Goal: Check status: Check status

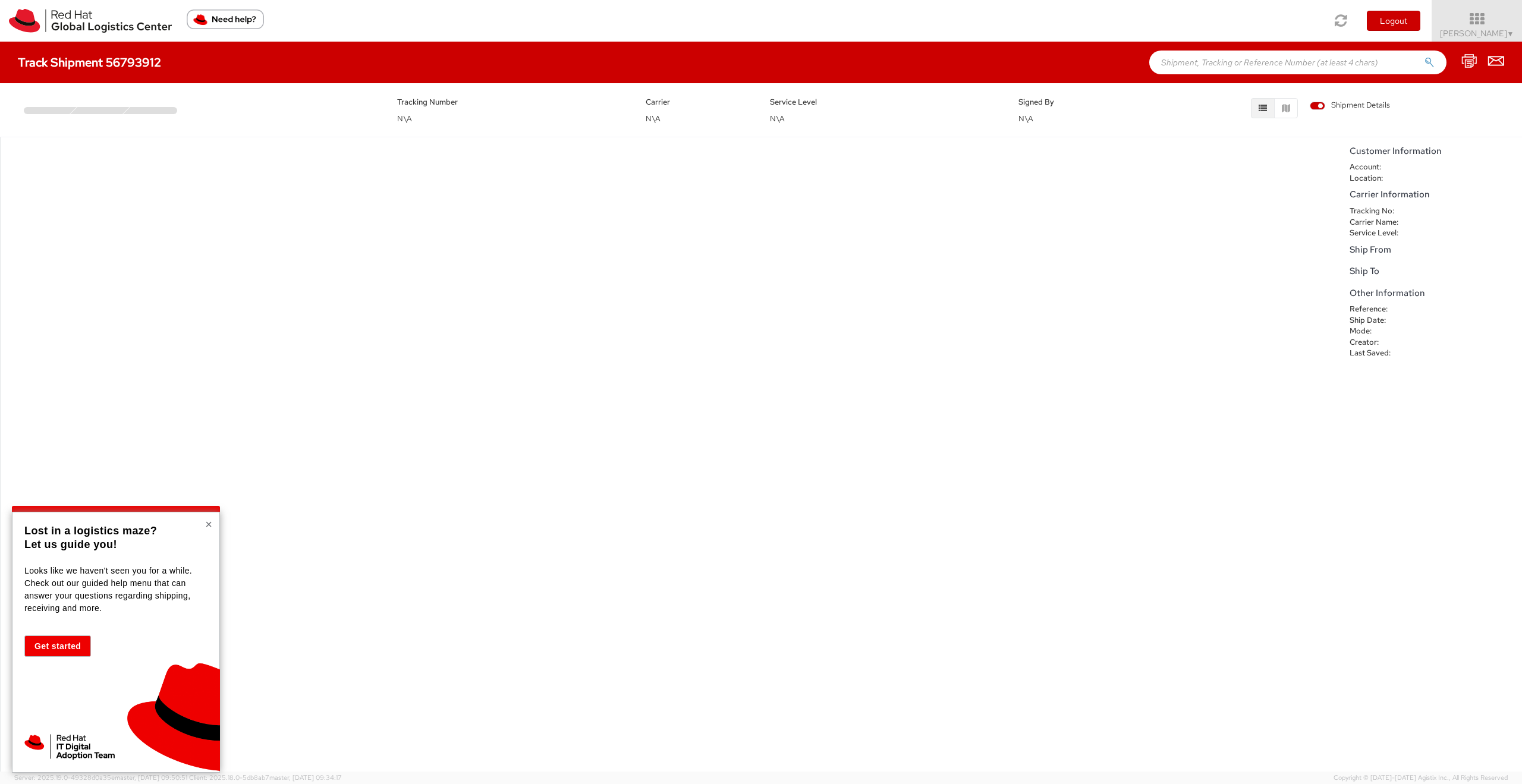
click at [206, 526] on button "×" at bounding box center [208, 524] width 7 height 11
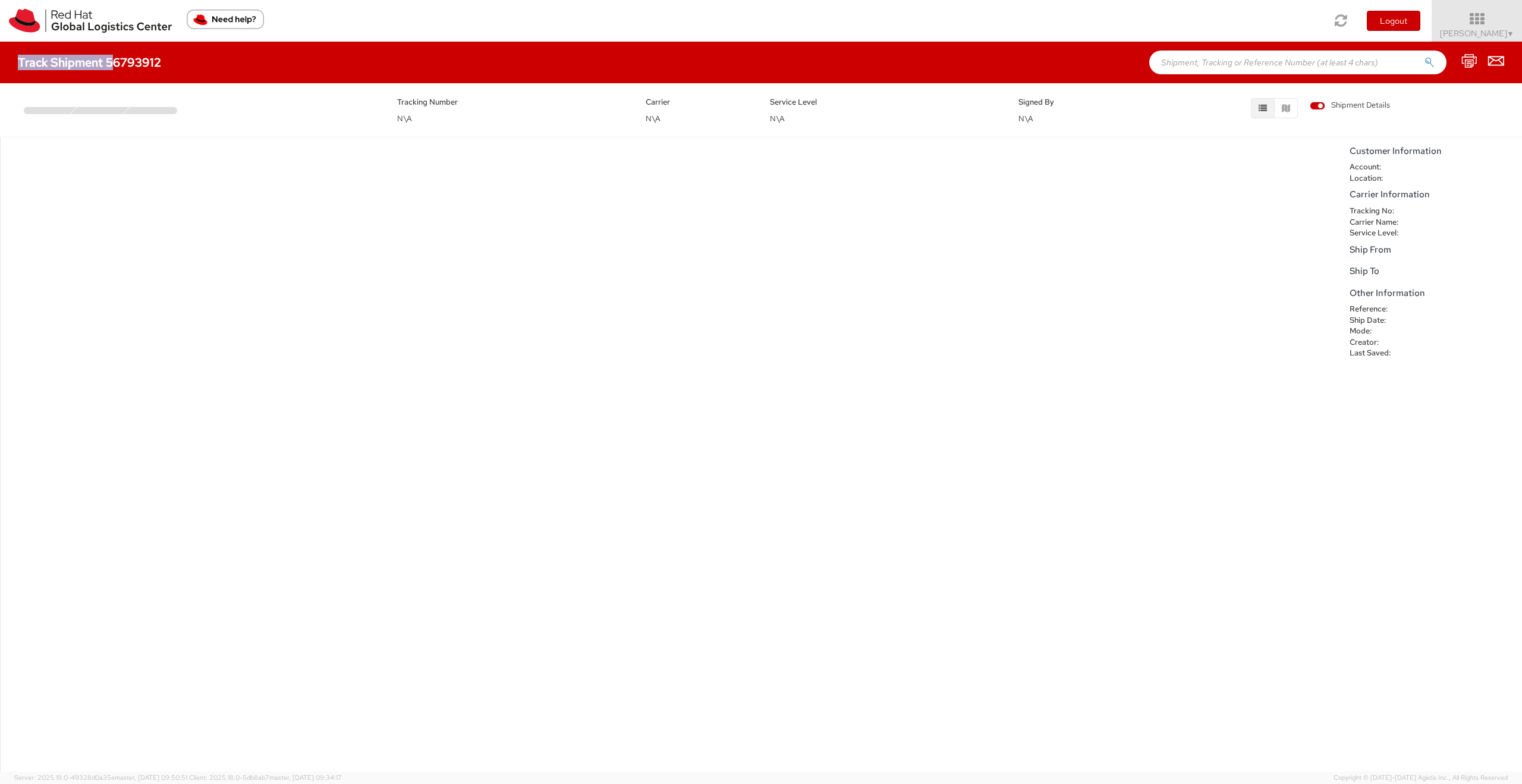
drag, startPoint x: 166, startPoint y: 63, endPoint x: 123, endPoint y: 59, distance: 43.2
click at [118, 61] on div "Track Shipment 56793912" at bounding box center [95, 63] width 155 height 13
click at [124, 59] on h4 "Track Shipment 56793912" at bounding box center [89, 63] width 143 height 13
copy h4 "56793912"
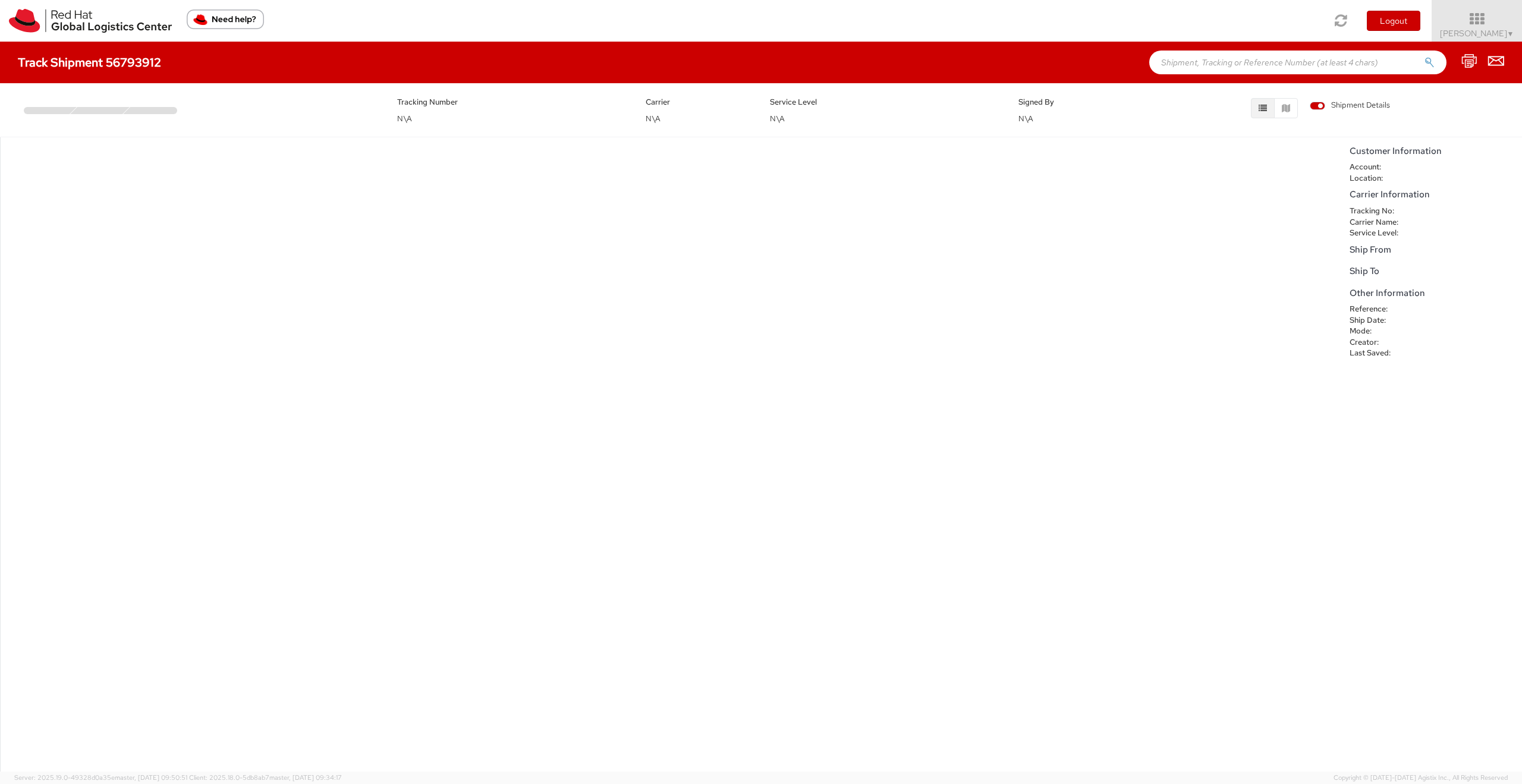
click at [544, 366] on div "No data to show" at bounding box center [671, 454] width 1343 height 634
click at [87, 171] on div "No data to show" at bounding box center [671, 454] width 1343 height 634
click at [507, 275] on div "No data to show" at bounding box center [671, 454] width 1343 height 634
click at [1310, 106] on span "Shipment Details" at bounding box center [1350, 106] width 80 height 11
click at [0, 0] on input "Shipment Details" at bounding box center [0, 0] width 0 height 0
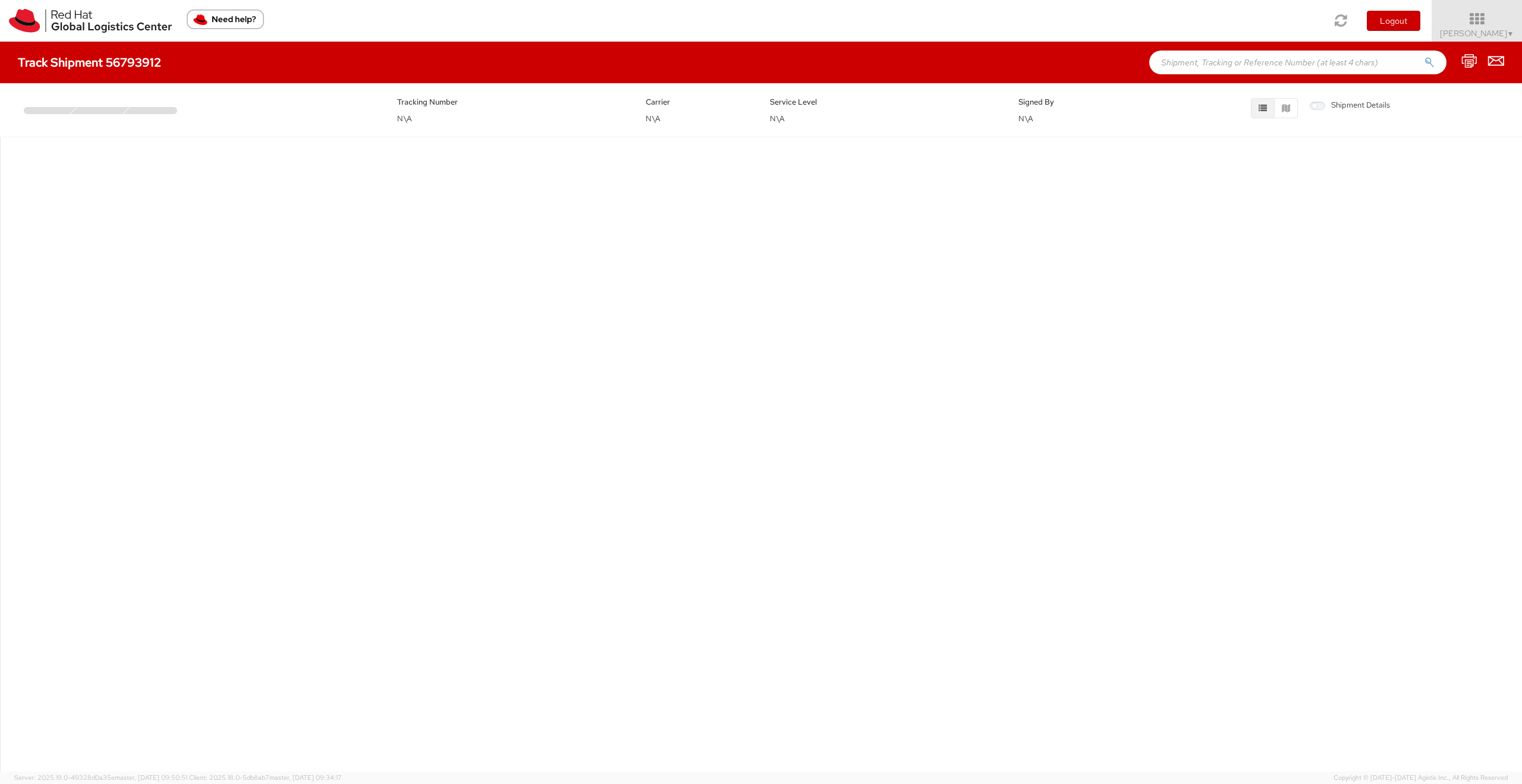
click at [1311, 106] on span "Shipment Details" at bounding box center [1350, 106] width 80 height 11
click at [0, 0] on input "Shipment Details" at bounding box center [0, 0] width 0 height 0
click at [134, 61] on h4 "Track Shipment 56793912" at bounding box center [89, 63] width 143 height 13
click at [1319, 53] on input "text" at bounding box center [1297, 62] width 297 height 24
paste input "56793912"
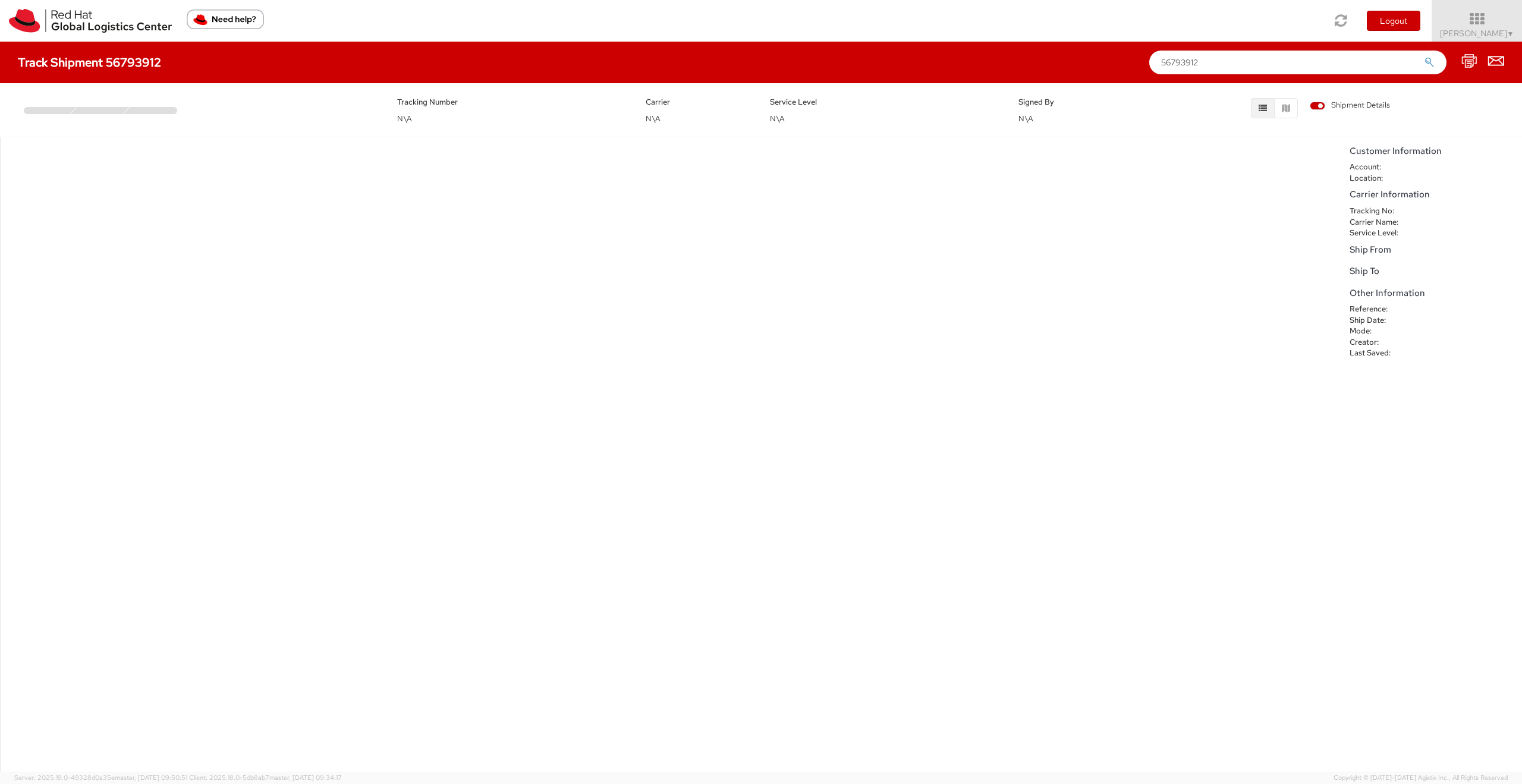
type input "56793912"
click at [1424, 56] on button "submit" at bounding box center [1429, 63] width 10 height 14
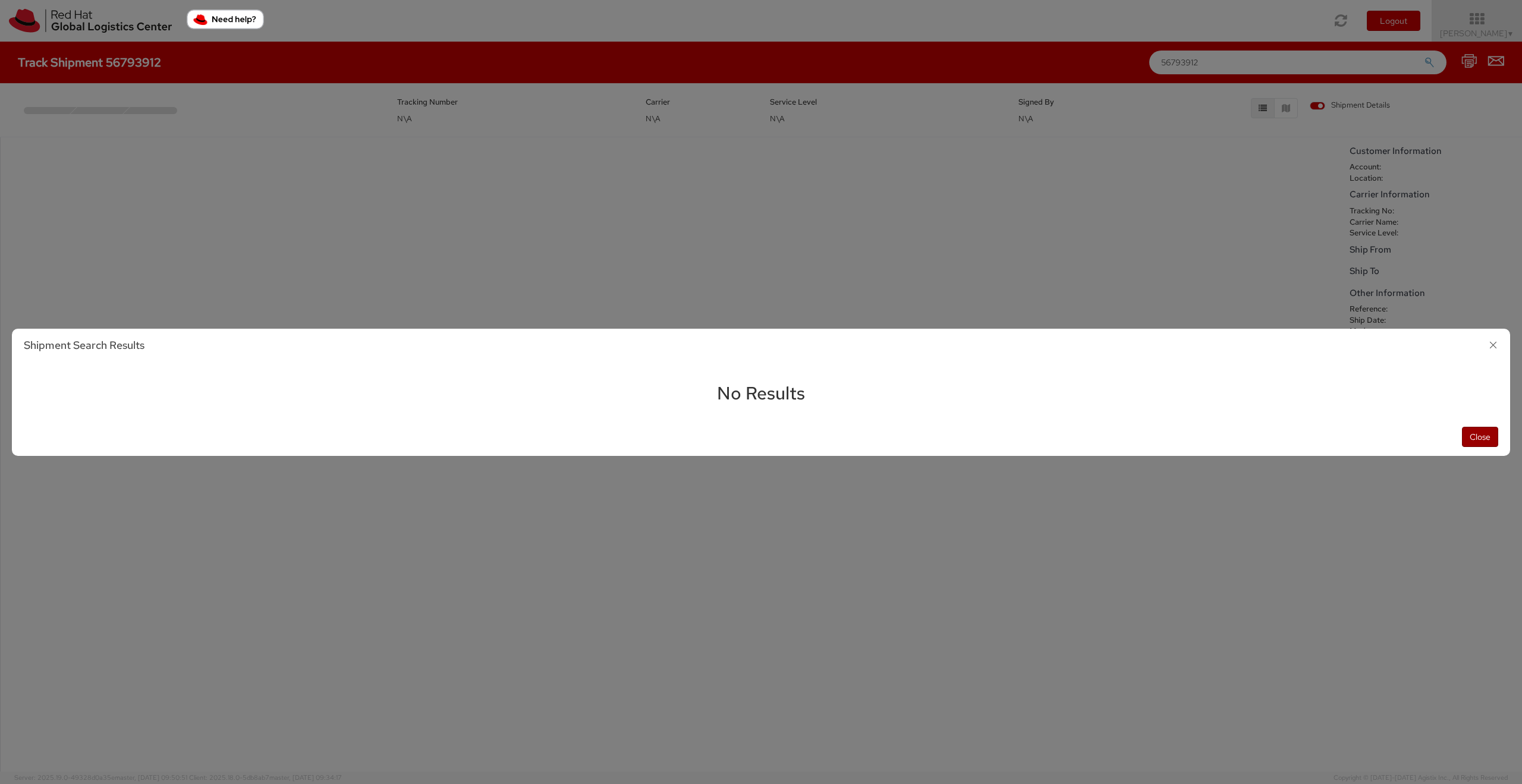
click at [1492, 432] on button "Close" at bounding box center [1479, 436] width 36 height 20
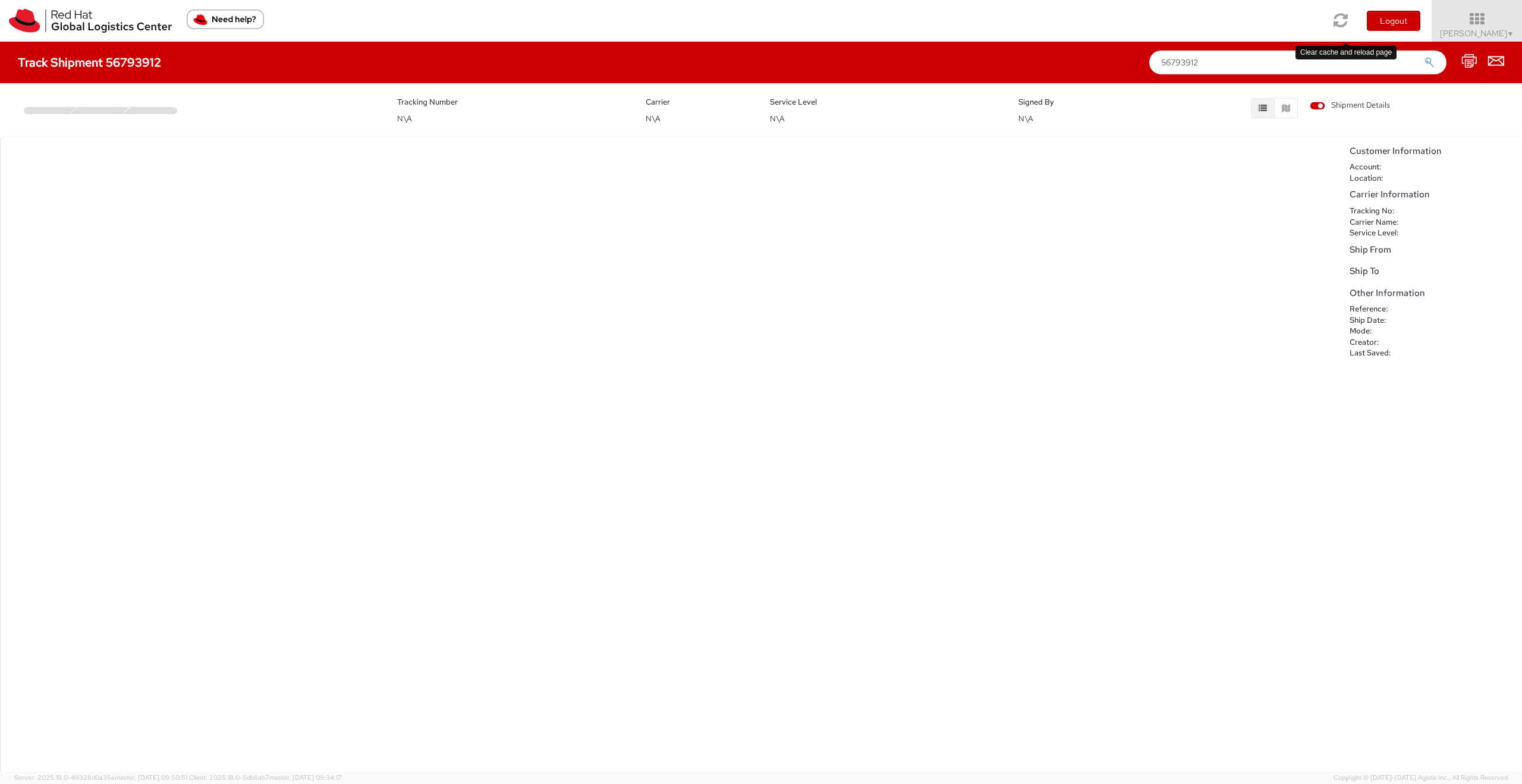
click at [1344, 21] on icon at bounding box center [1340, 19] width 14 height 16
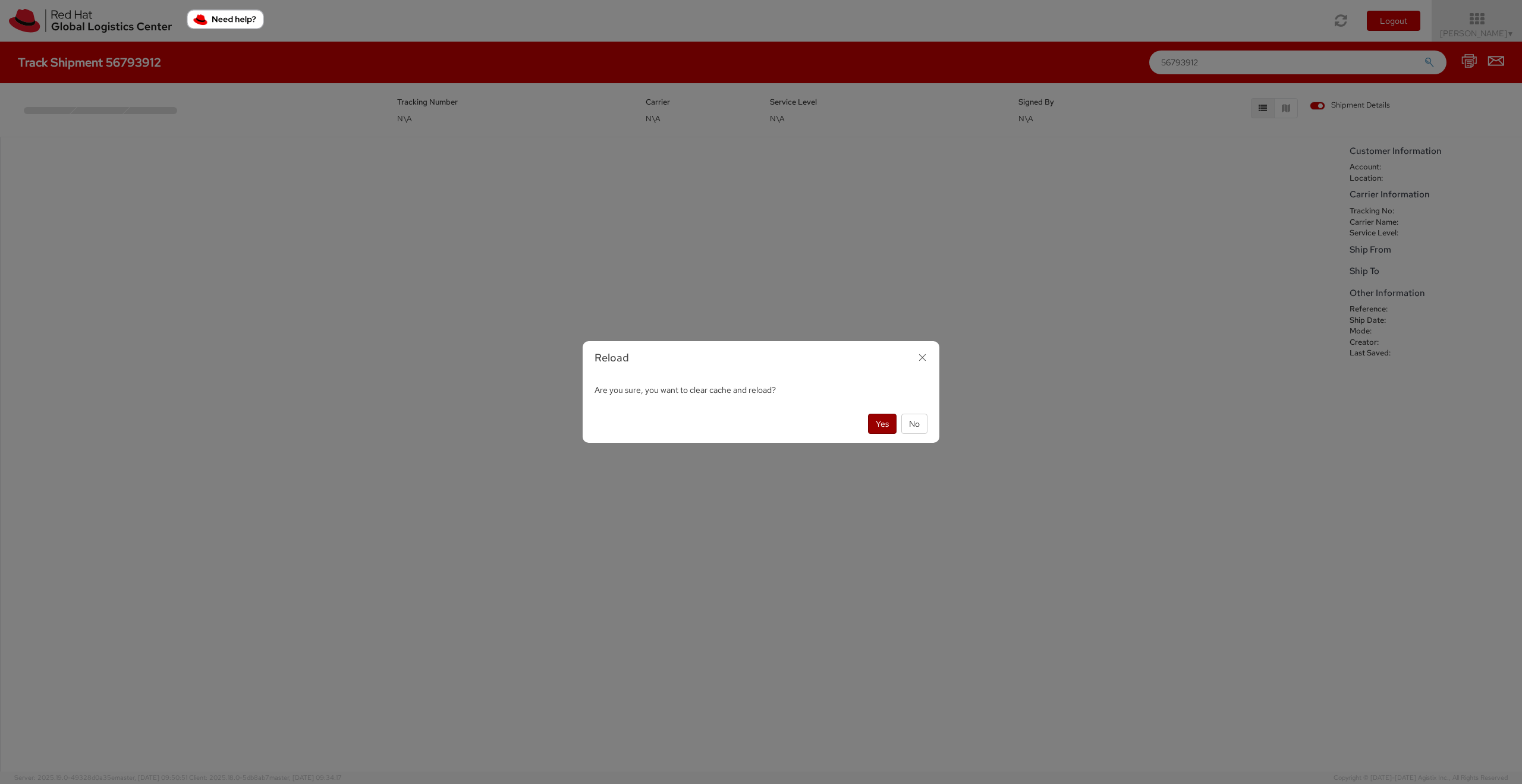
click at [880, 424] on button "Yes" at bounding box center [882, 423] width 29 height 20
